Goal: Obtain resource: Download file/media

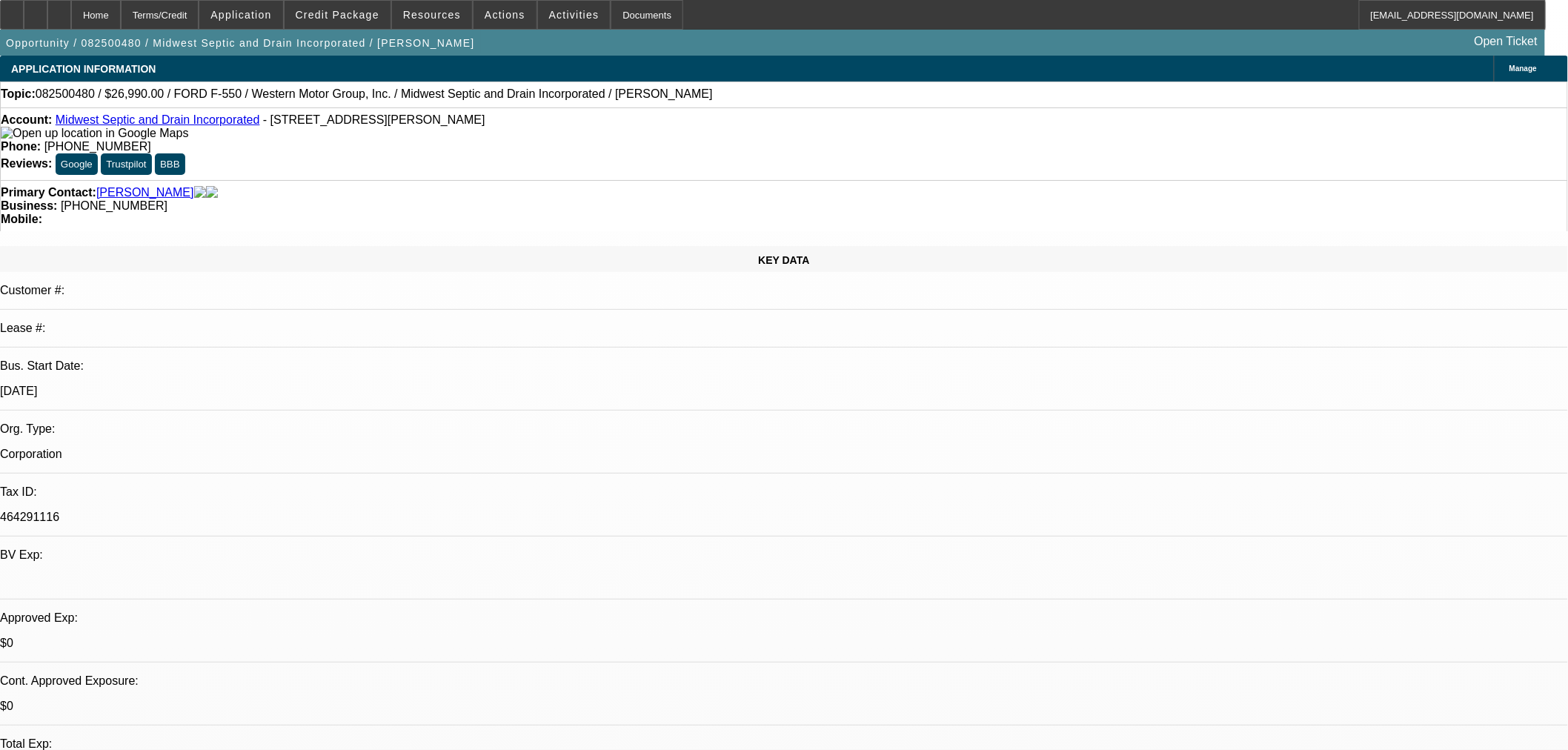
select select "0"
select select "6"
select select "0"
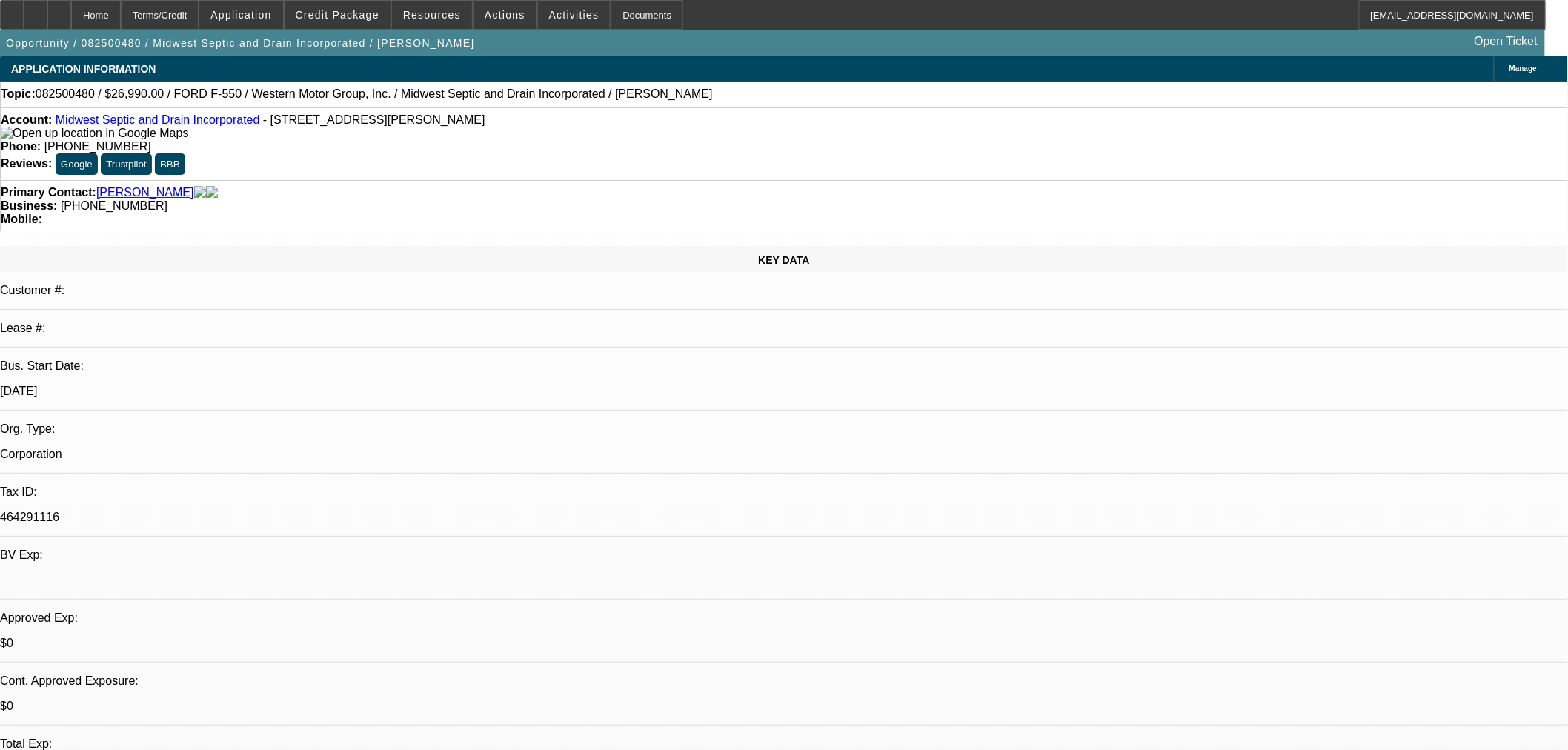
select select "0"
select select "6"
select select "0"
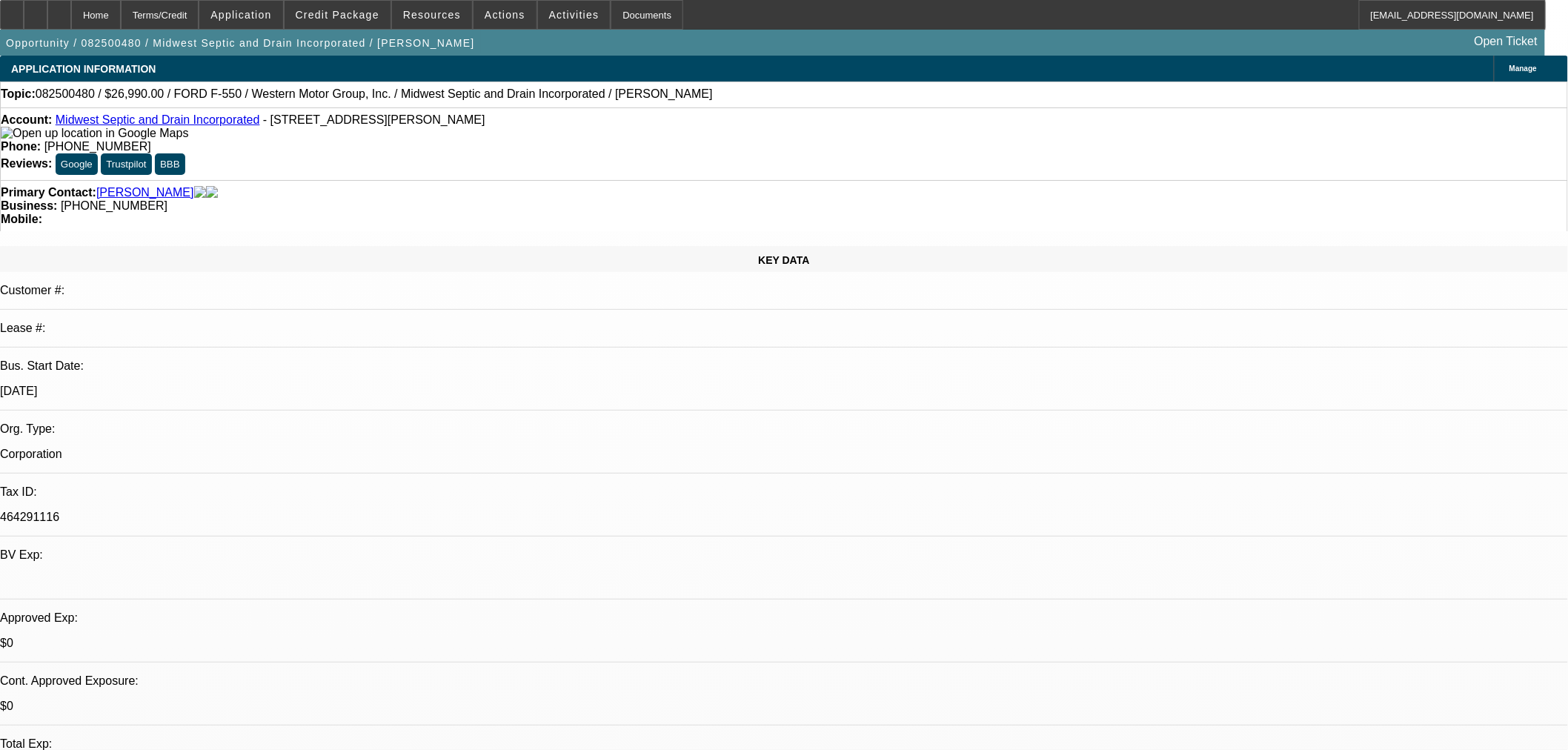
select select "0"
select select "6"
select select "0"
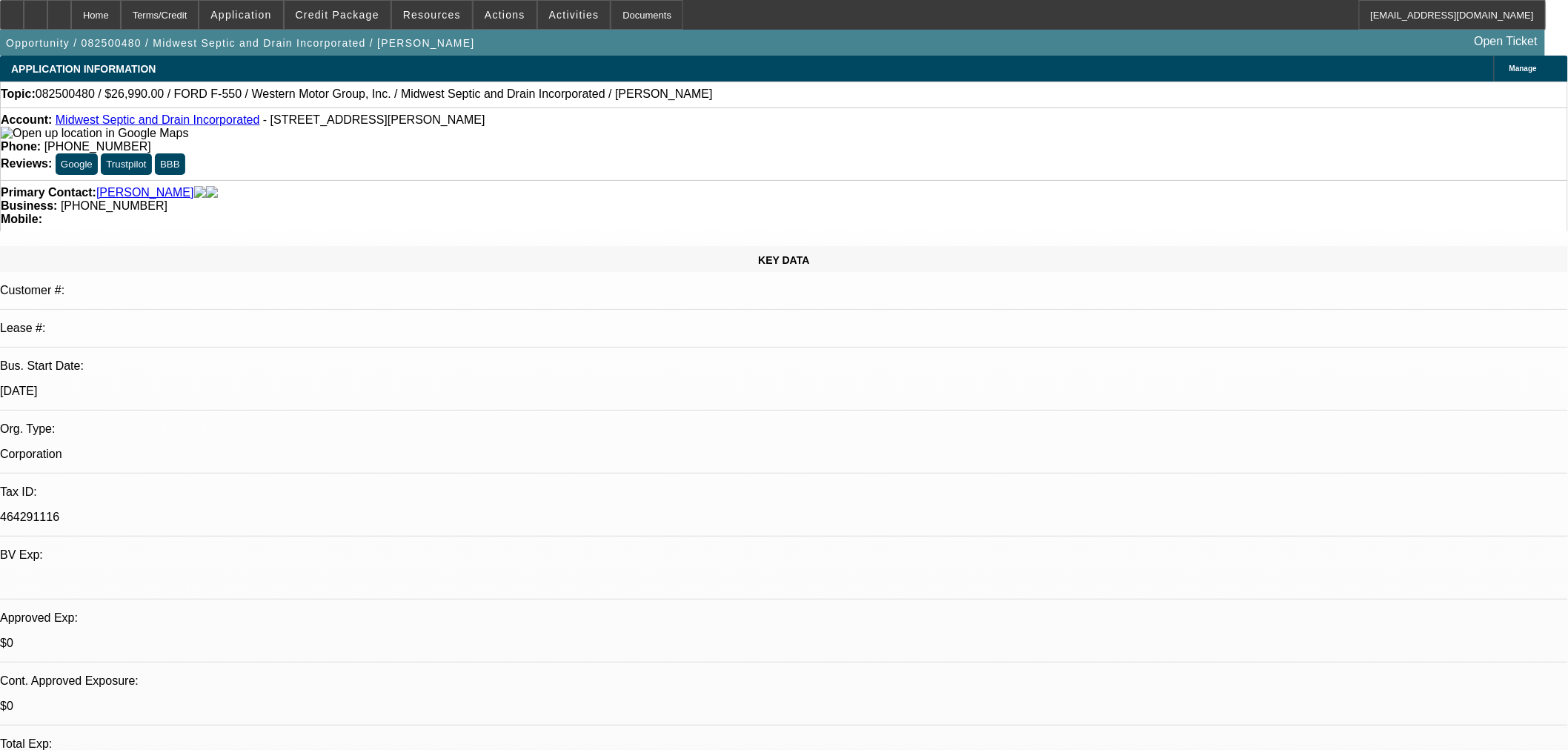
select select "6"
click at [352, 16] on span "Credit Package" at bounding box center [337, 15] width 84 height 12
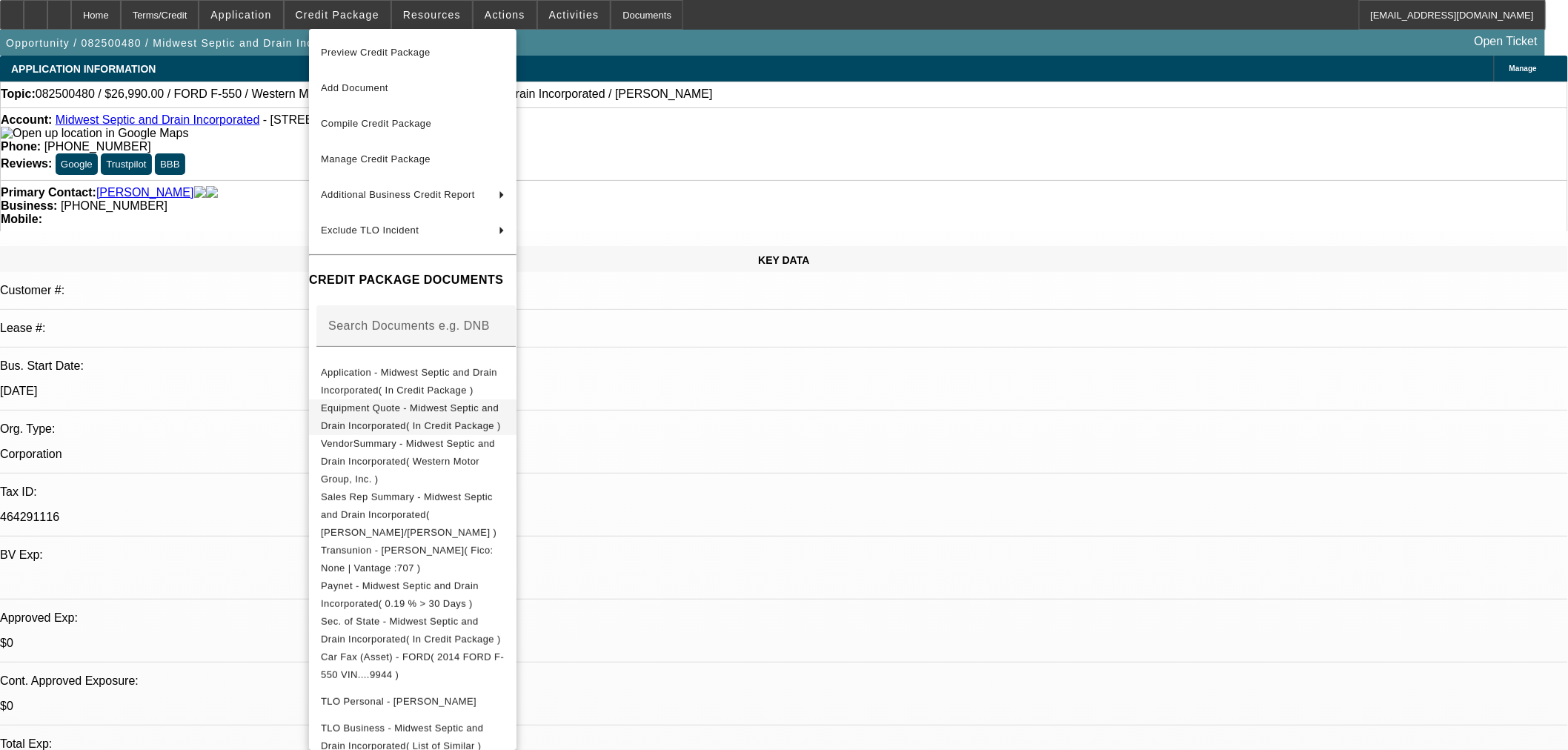
click at [454, 410] on span "Equipment Quote - Midwest Septic and Drain Incorporated( In Credit Package )" at bounding box center [410, 415] width 180 height 29
